Goal: Communication & Community: Share content

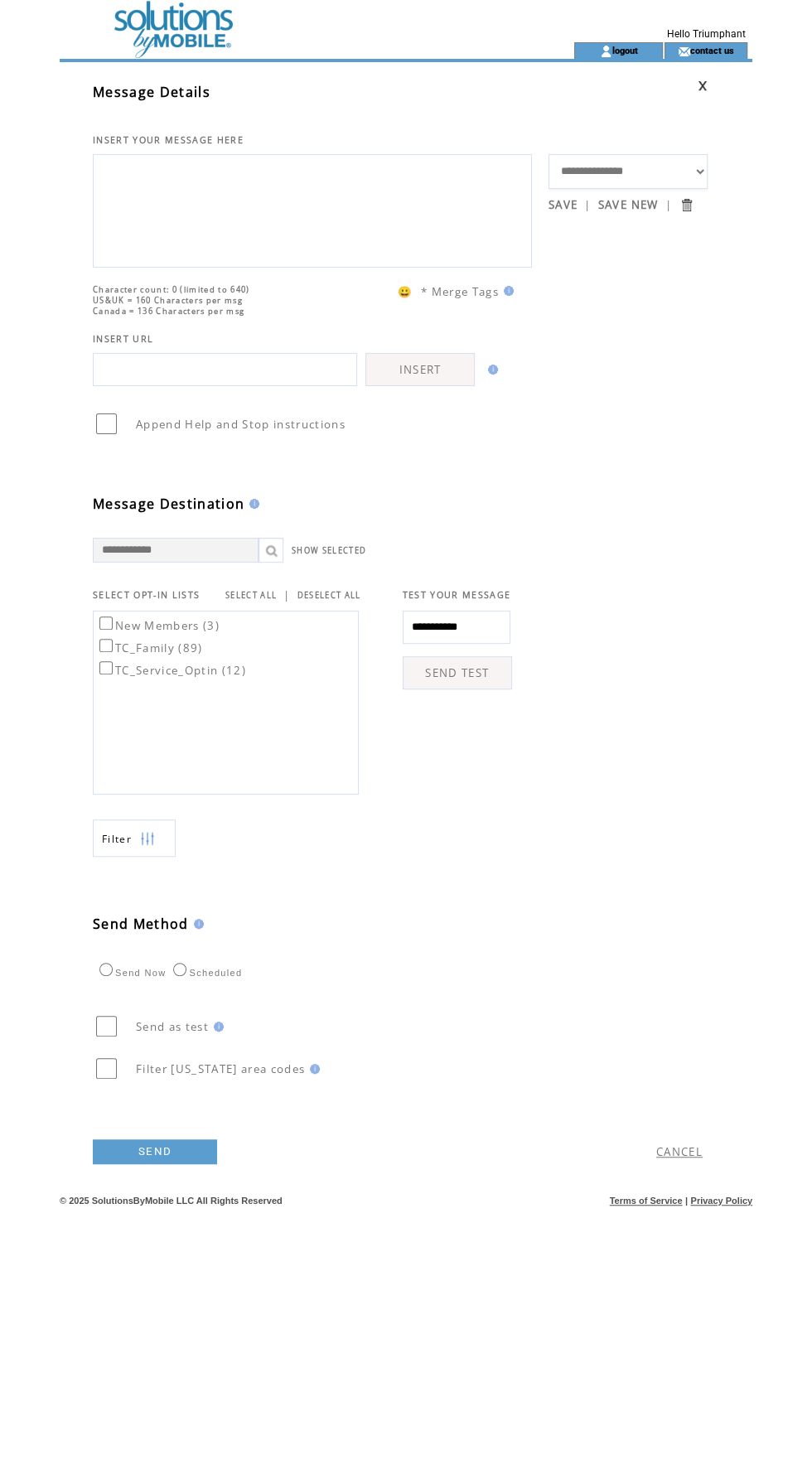
click at [368, 179] on textarea at bounding box center [312, 208] width 420 height 99
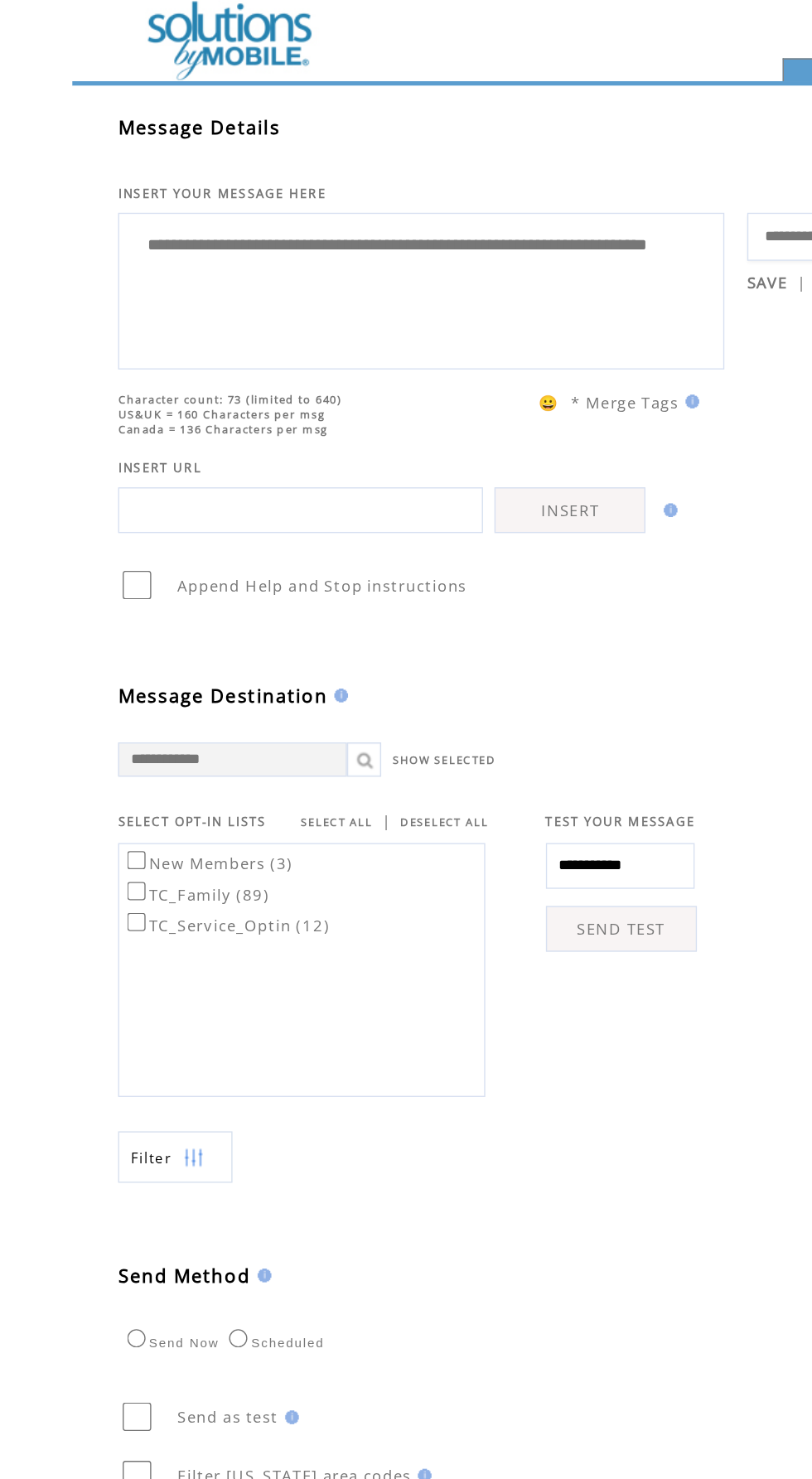
type textarea "**********"
click at [98, 601] on span "SELECT OPT-IN LISTS" at bounding box center [146, 595] width 107 height 12
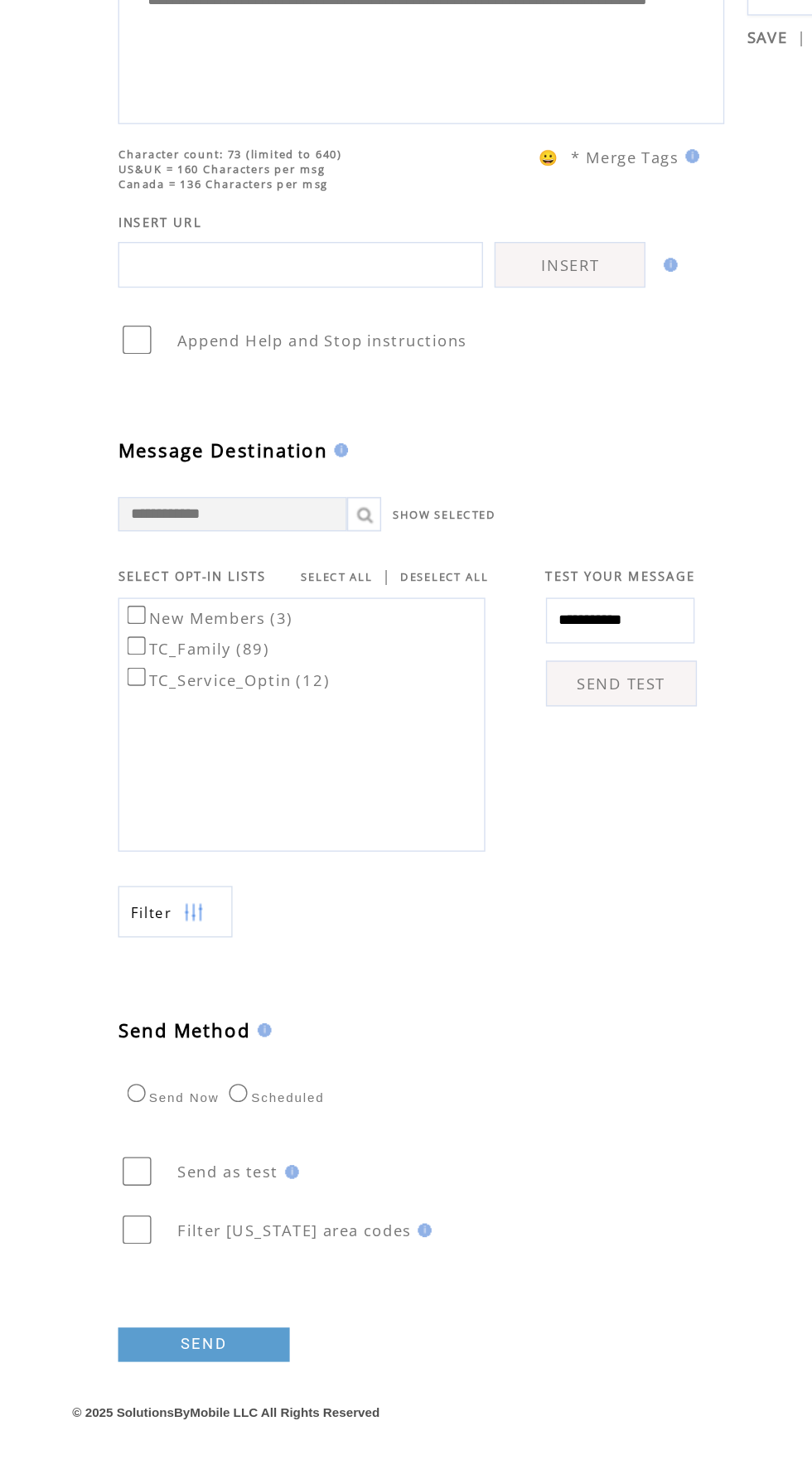
click at [149, 1164] on link "SEND" at bounding box center [154, 1152] width 124 height 25
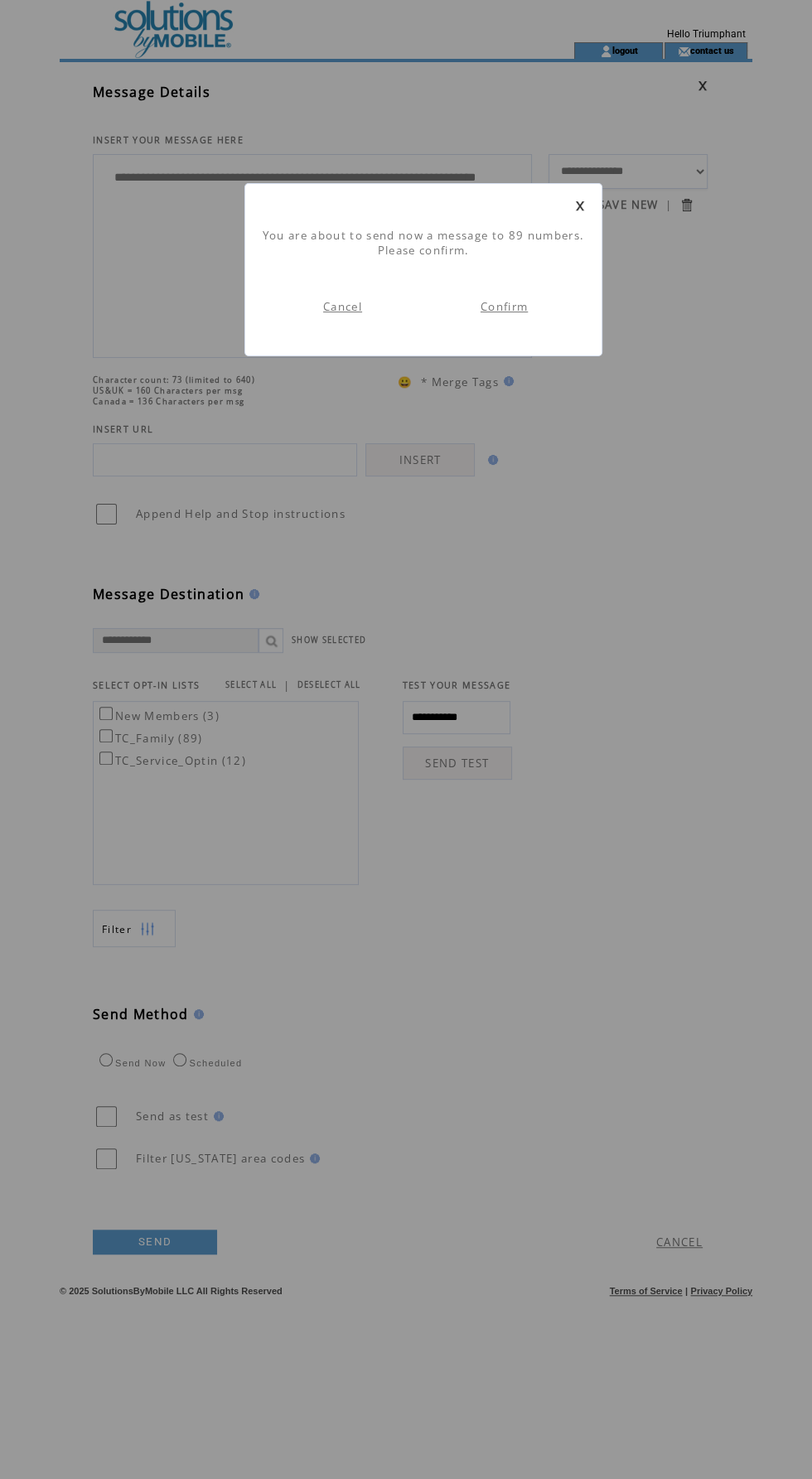
click at [513, 306] on link "Confirm" at bounding box center [503, 306] width 47 height 14
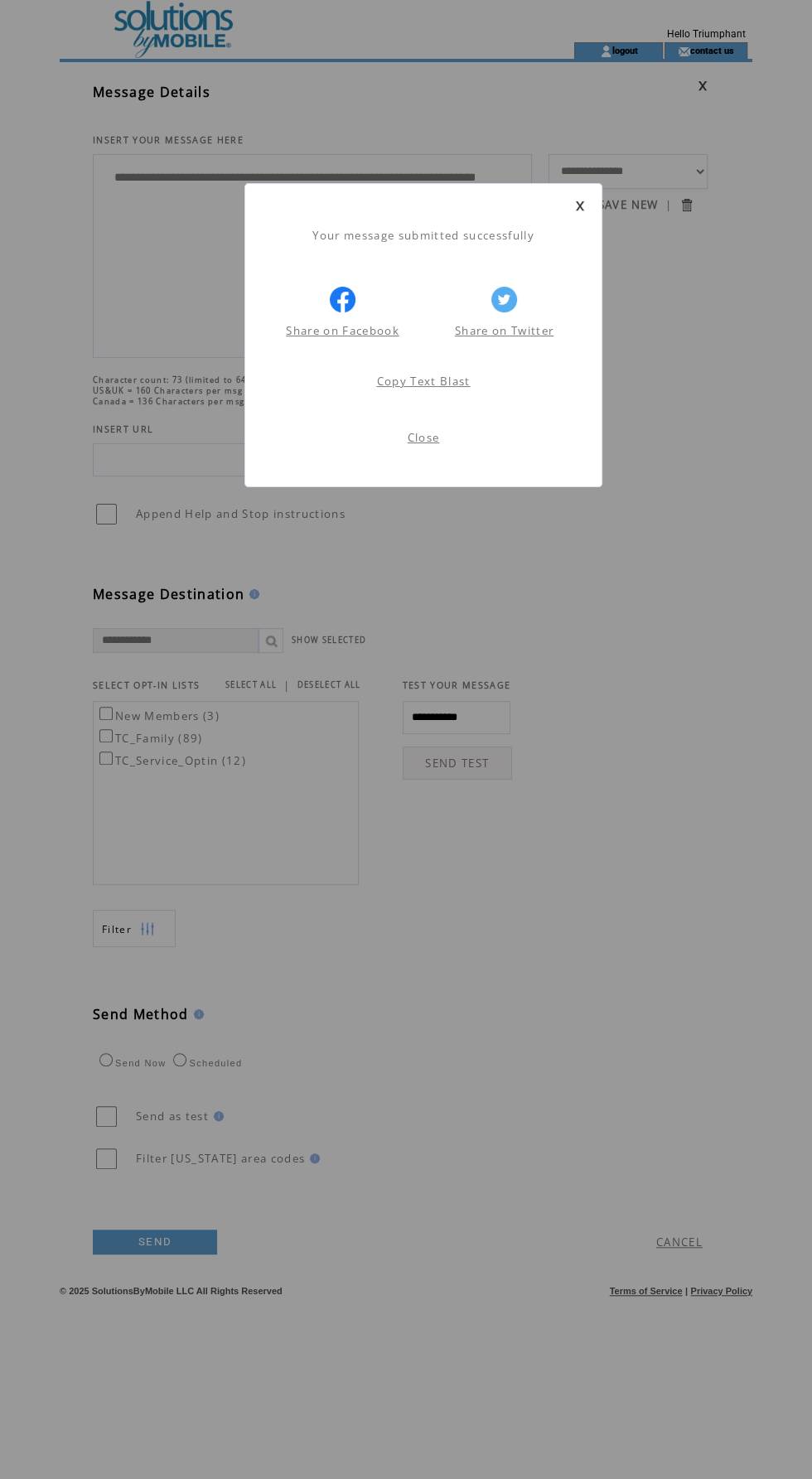
click at [427, 436] on link "Close" at bounding box center [423, 437] width 32 height 14
